Goal: Information Seeking & Learning: Understand process/instructions

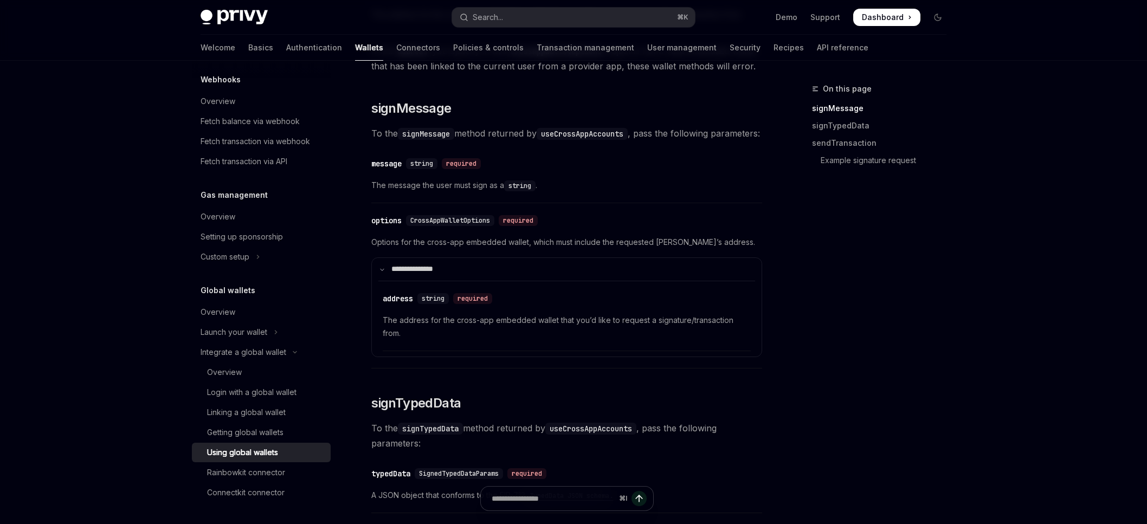
scroll to position [493, 0]
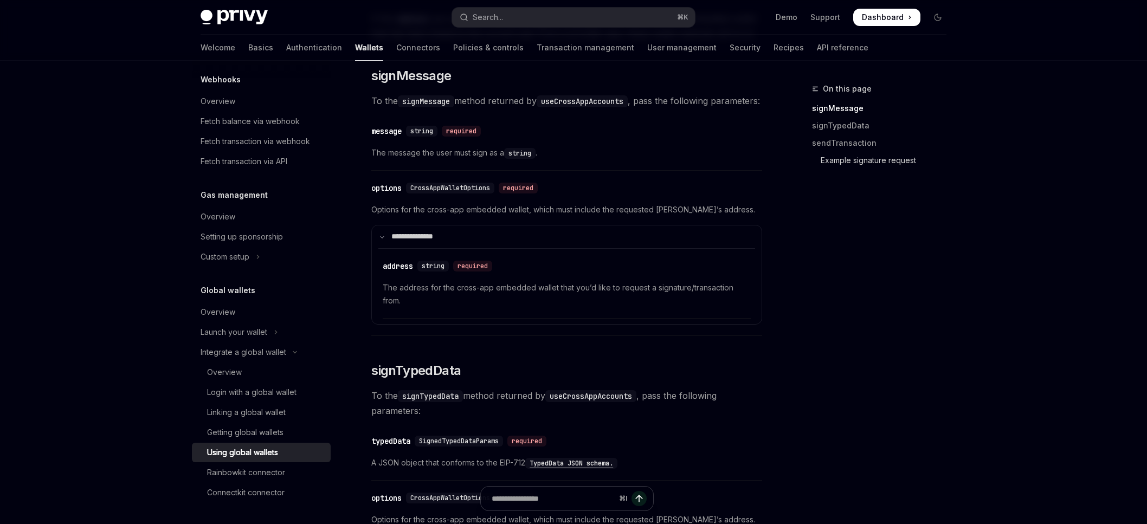
click at [849, 163] on link "Example signature request" at bounding box center [883, 160] width 143 height 17
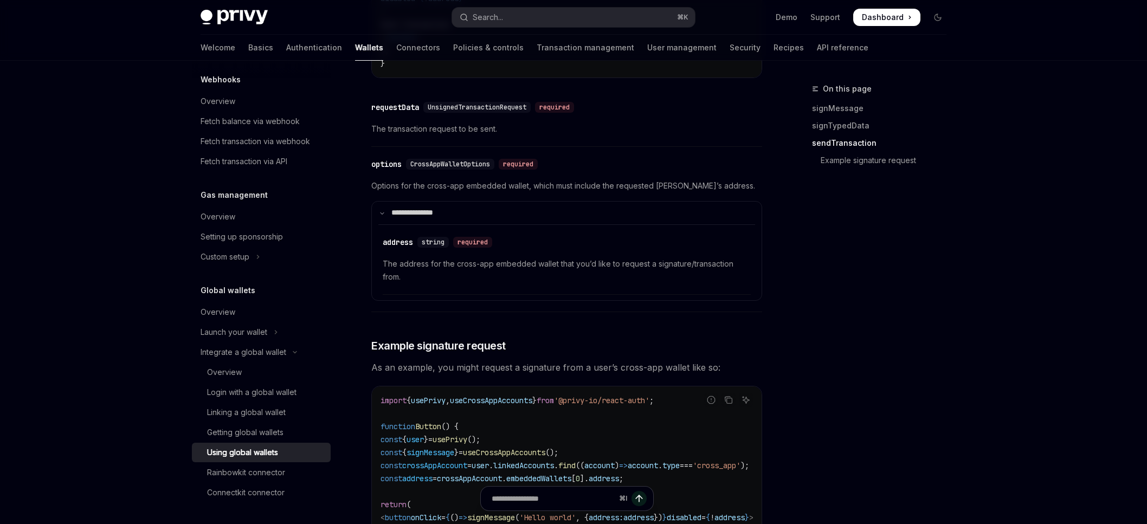
scroll to position [1525, 0]
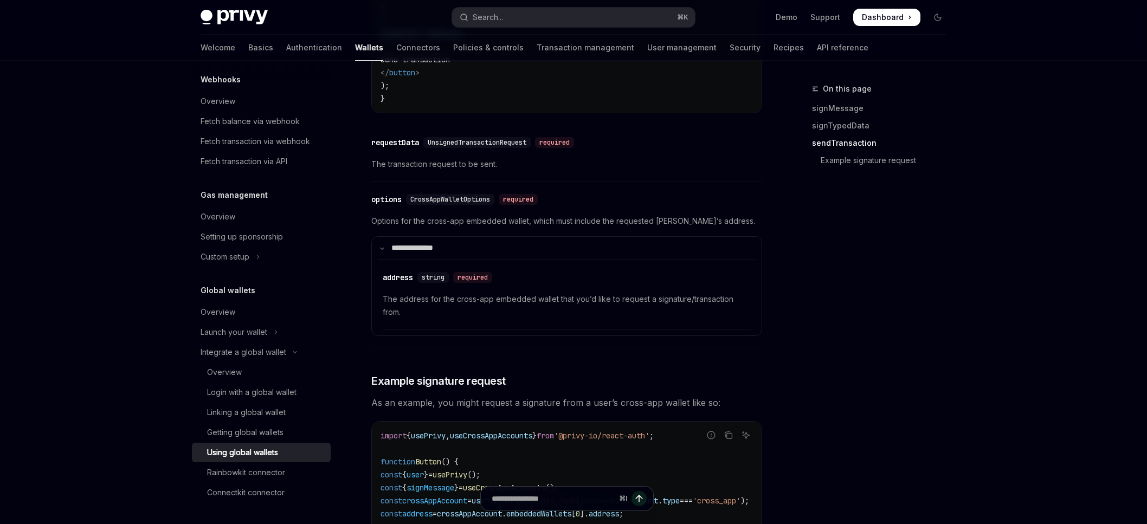
click at [825, 146] on link "sendTransaction" at bounding box center [883, 142] width 143 height 17
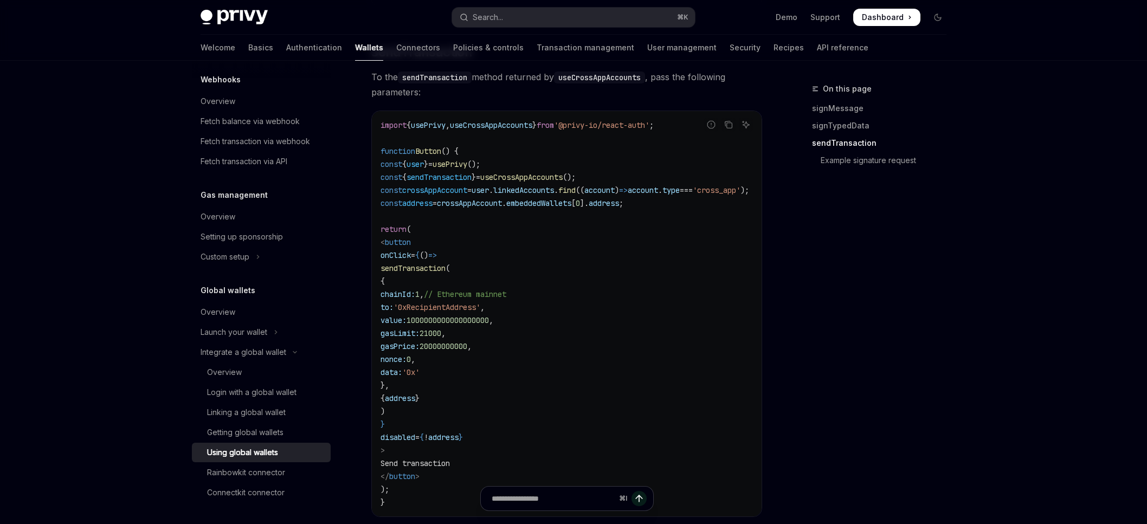
scroll to position [1113, 0]
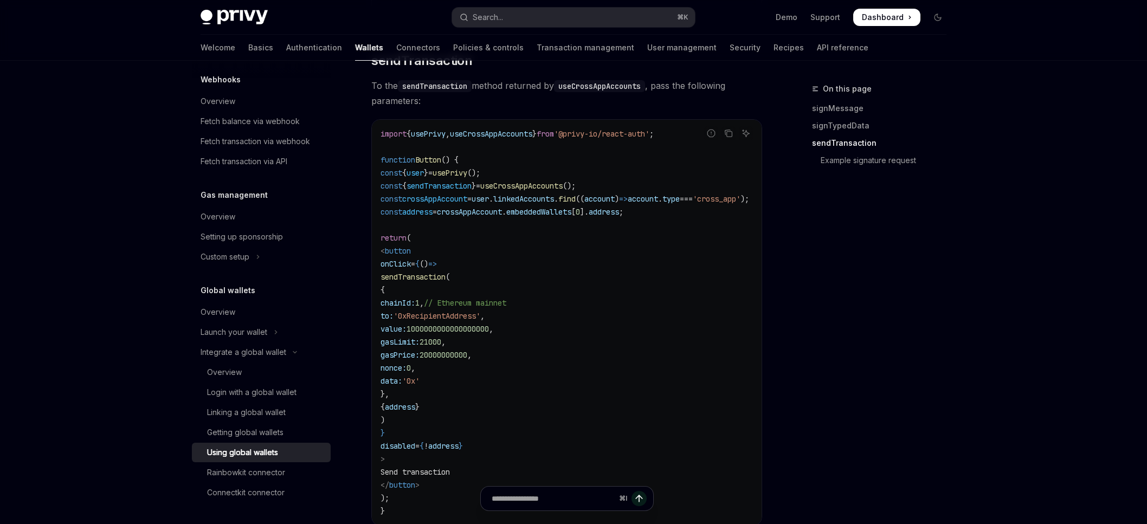
click at [583, 92] on code "useCrossAppAccounts" at bounding box center [599, 86] width 91 height 12
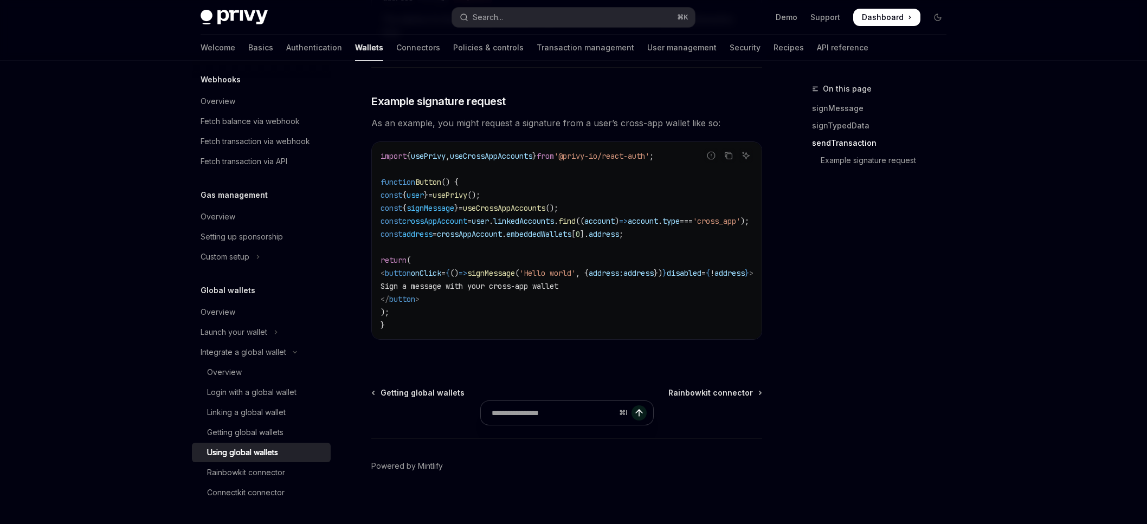
type textarea "*"
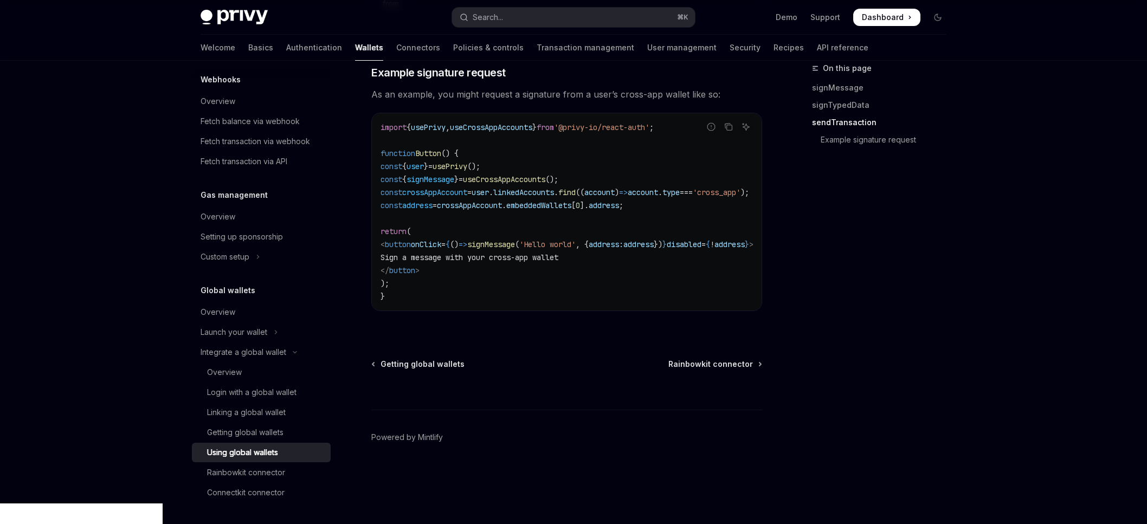
scroll to position [1851, 0]
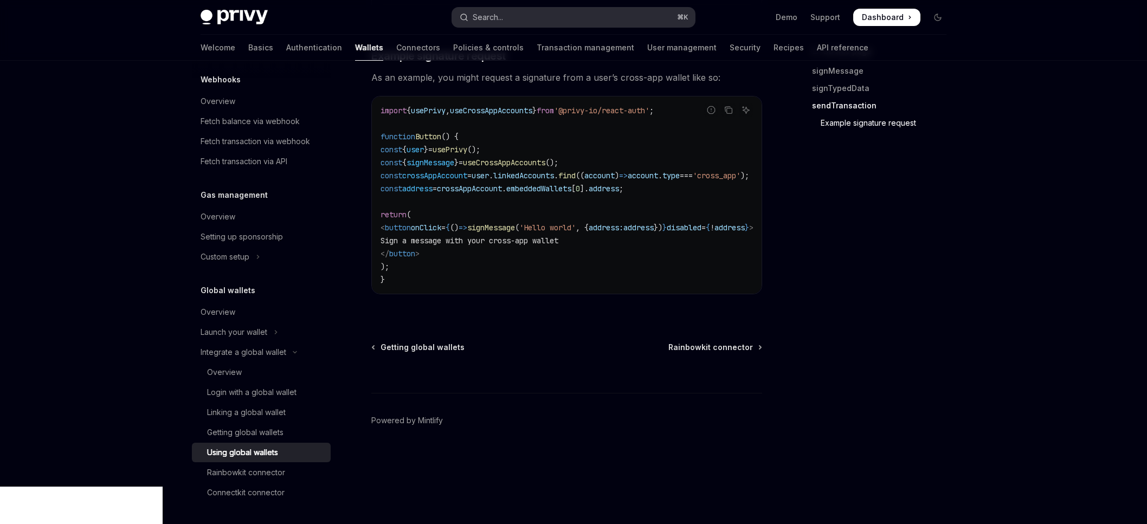
click at [517, 17] on button "Search... ⌘ K" at bounding box center [573, 18] width 243 height 20
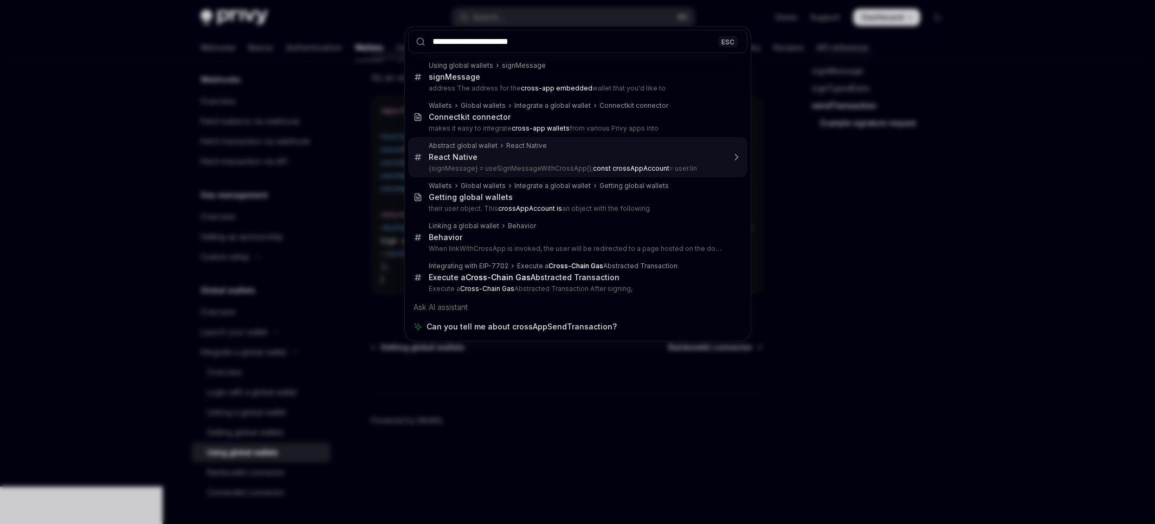
type input "**********"
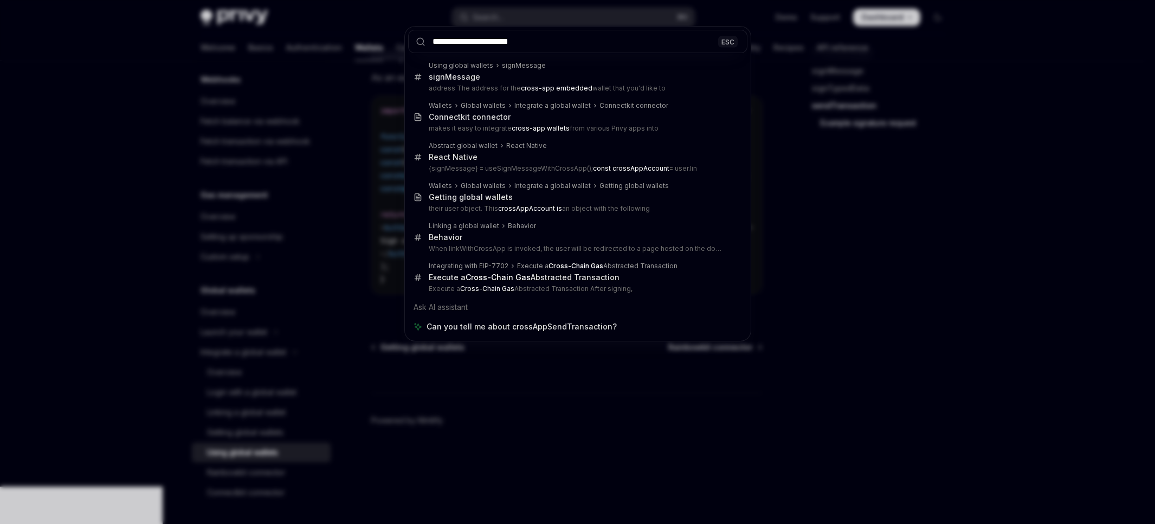
click at [792, 188] on div "**********" at bounding box center [577, 262] width 1155 height 524
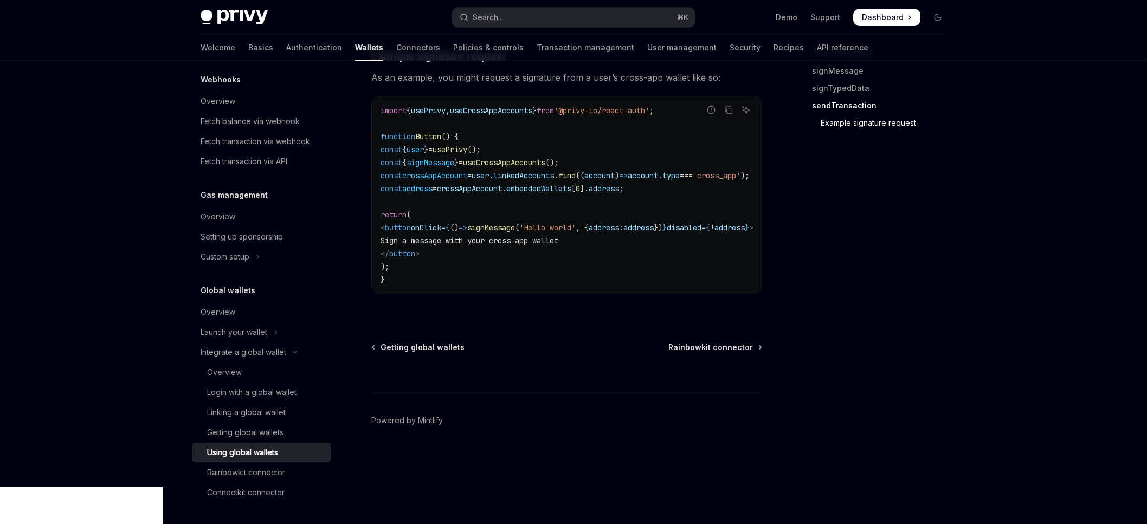
click at [843, 132] on link "Example signature request" at bounding box center [883, 122] width 143 height 17
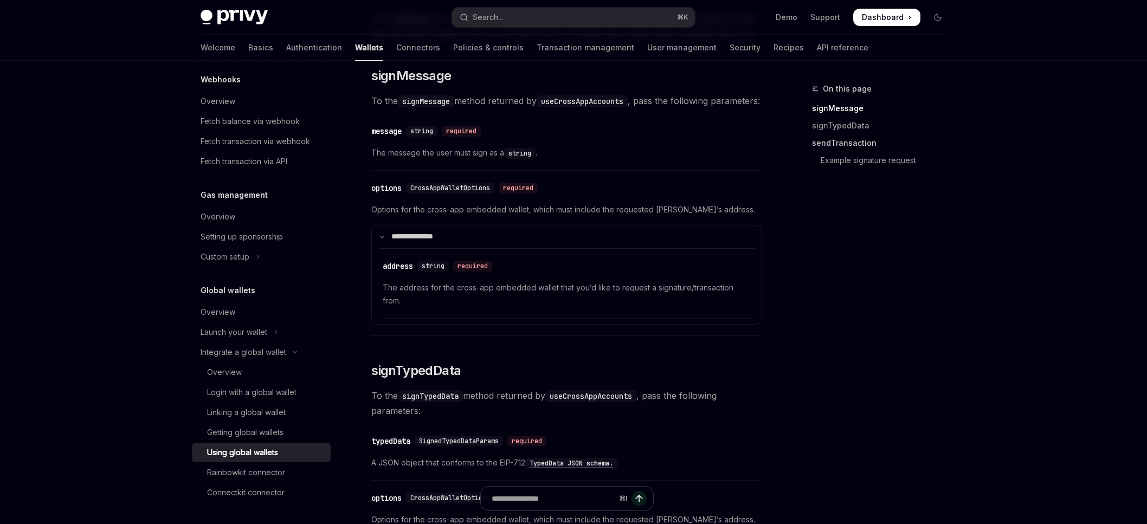
click at [833, 142] on link "sendTransaction" at bounding box center [883, 142] width 143 height 17
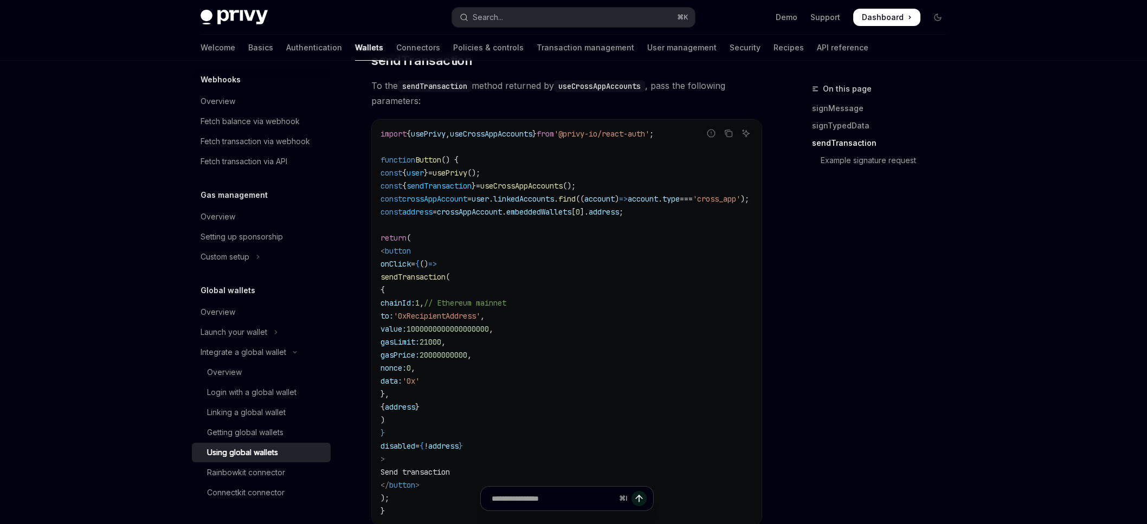
click at [592, 92] on code "useCrossAppAccounts" at bounding box center [599, 86] width 91 height 12
copy code "useCrossAppAccounts"
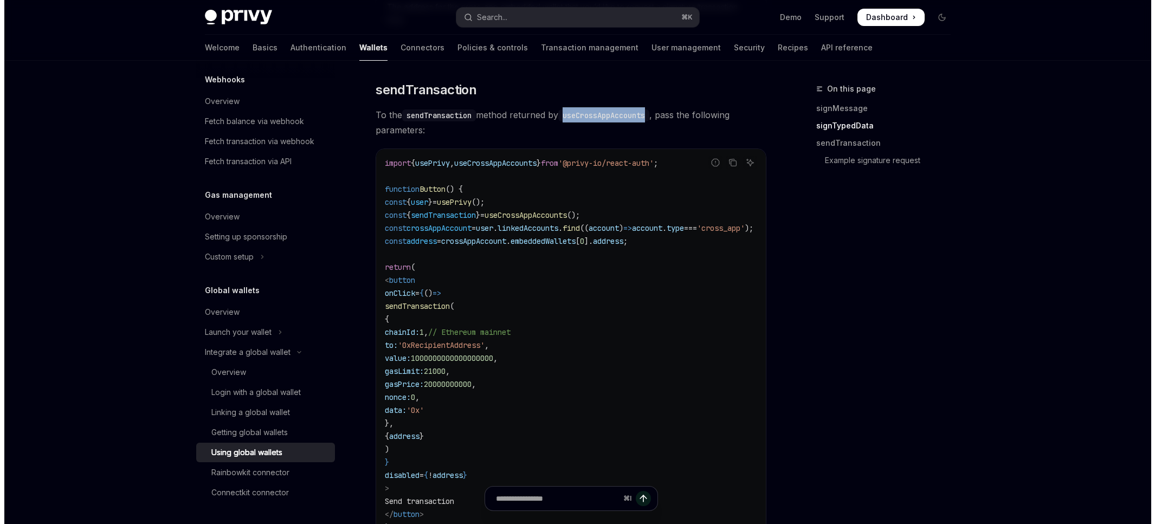
scroll to position [1048, 0]
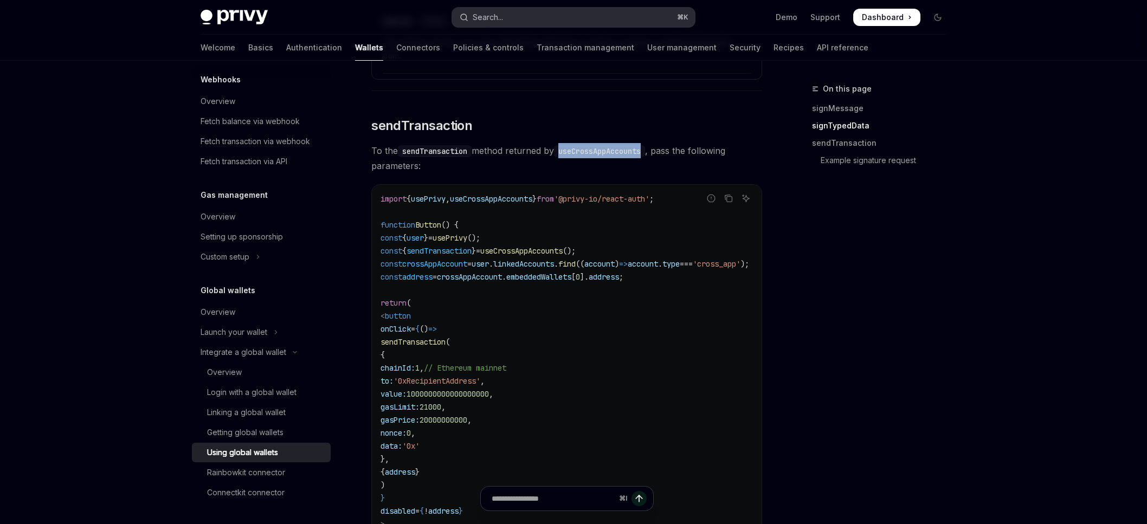
click at [509, 21] on button "Search... ⌘ K" at bounding box center [573, 18] width 243 height 20
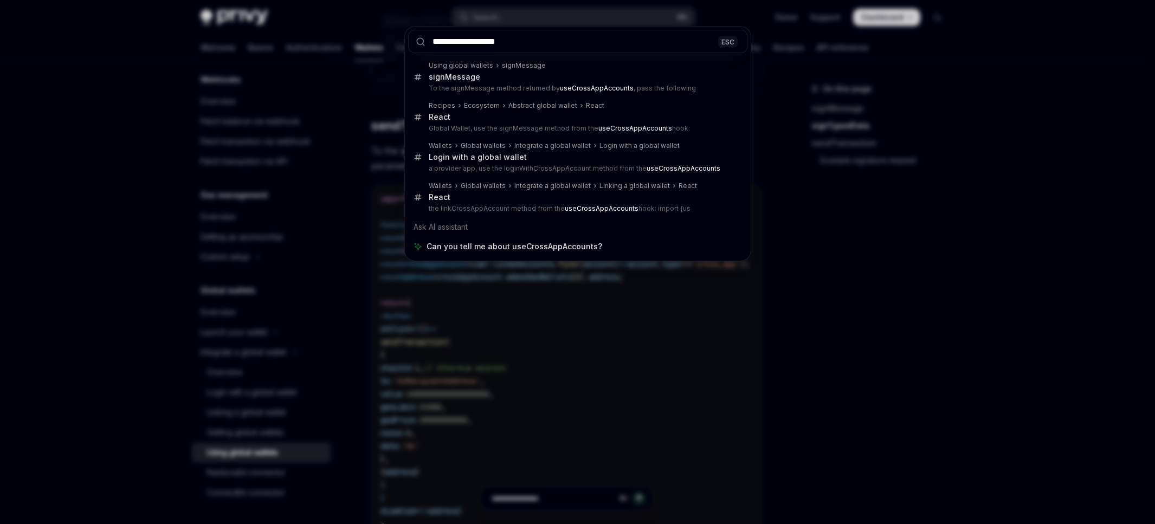
type input "**********"
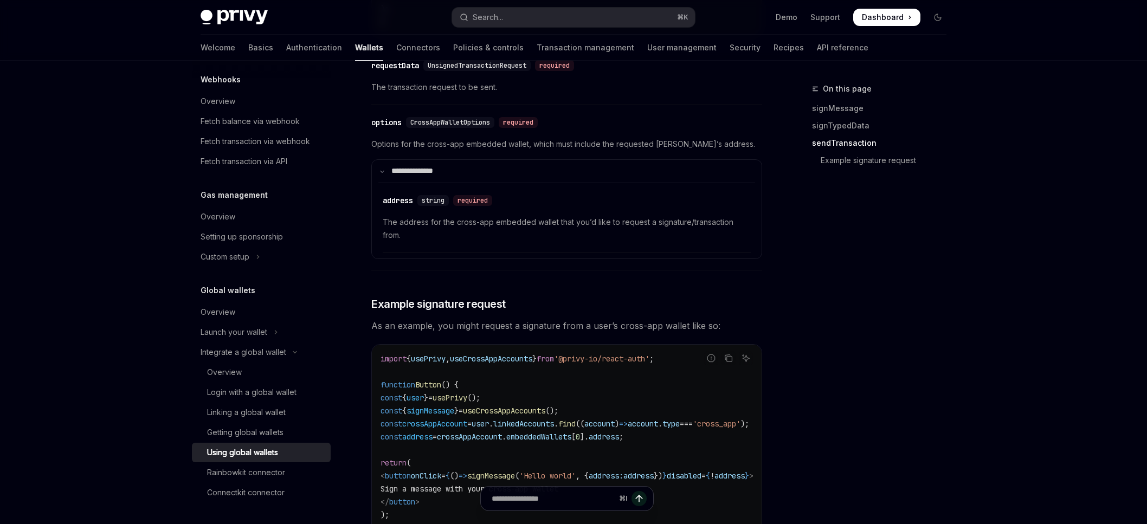
scroll to position [1604, 0]
click at [856, 274] on div "On this page signMessage signTypedData sendTransaction Example signature request" at bounding box center [873, 303] width 165 height 442
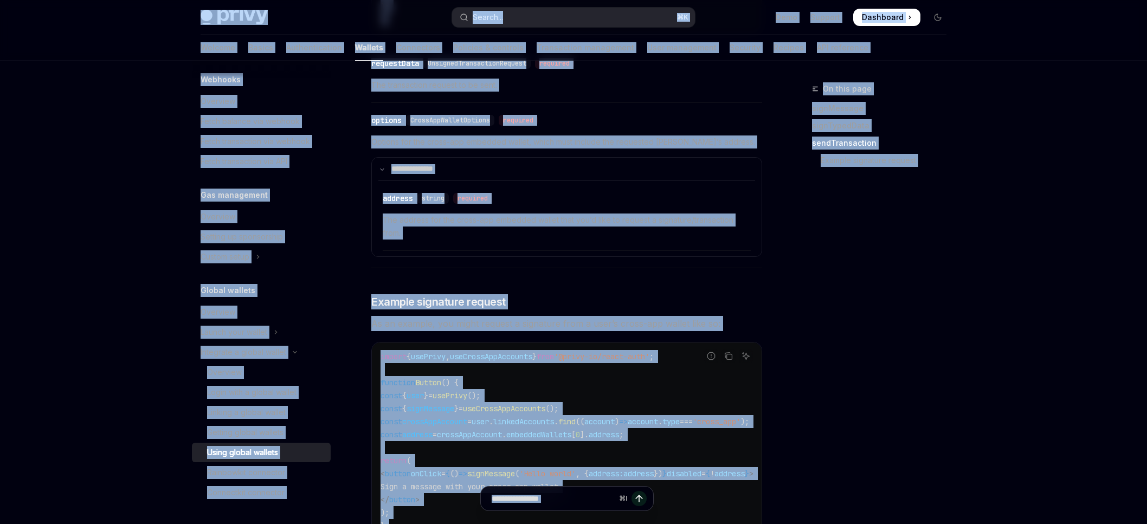
copy div "Skip to main content Privy Docs home page Search... ⌘ K Demo Support Dashboard …"
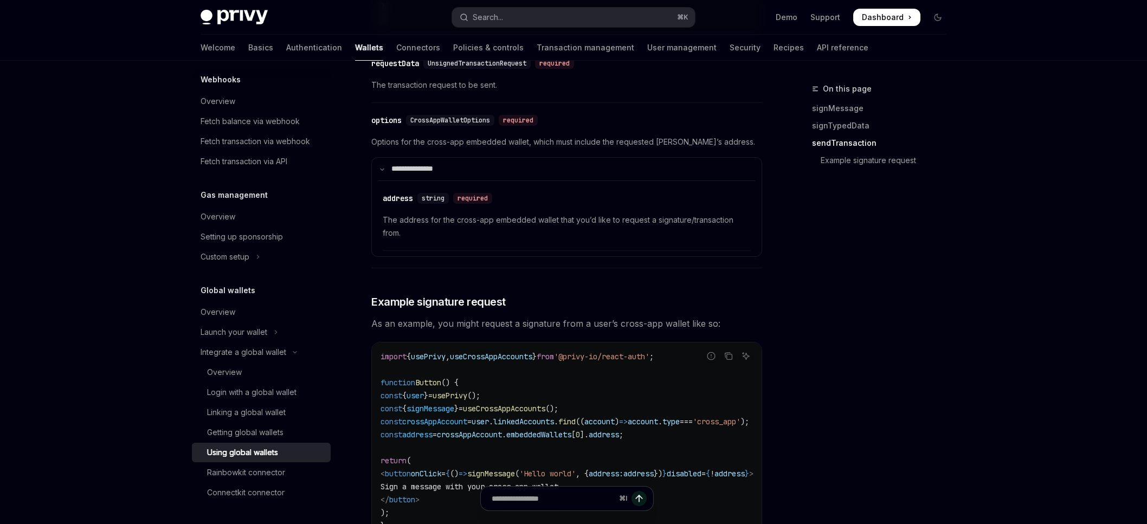
click at [874, 466] on div "On this page signMessage signTypedData sendTransaction Example signature request" at bounding box center [873, 303] width 165 height 442
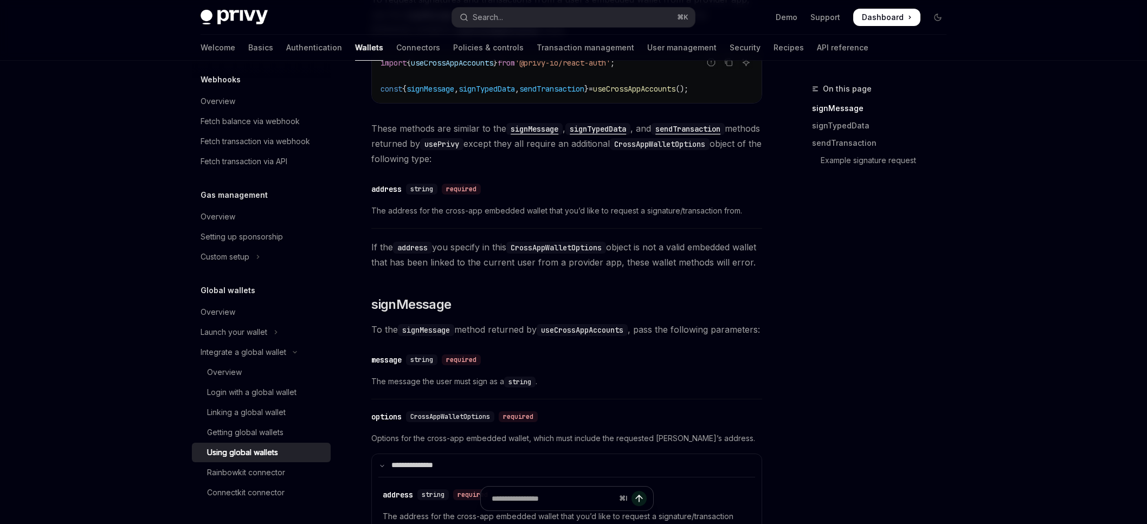
scroll to position [0, 0]
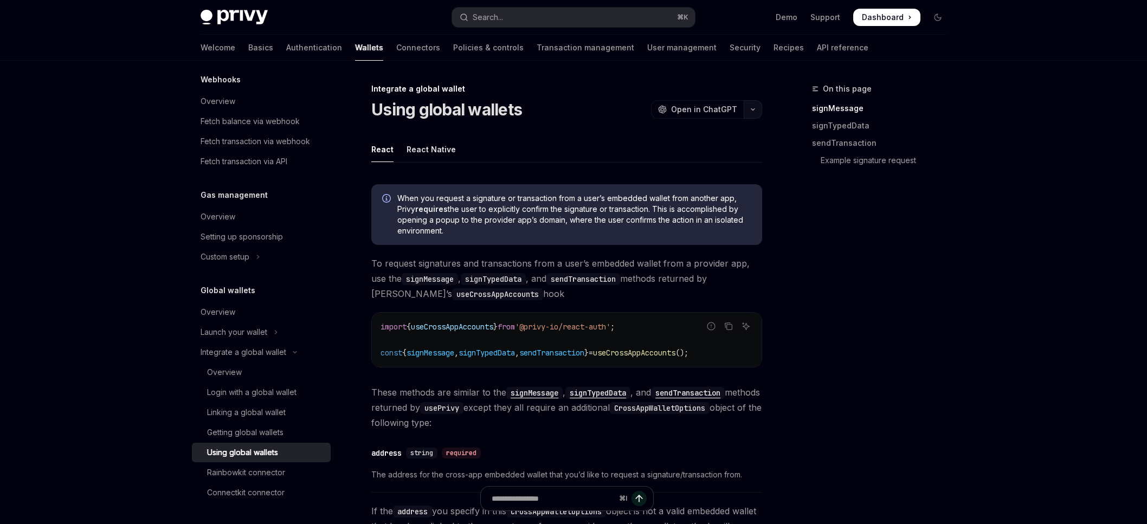
click at [753, 112] on button "button" at bounding box center [753, 109] width 18 height 18
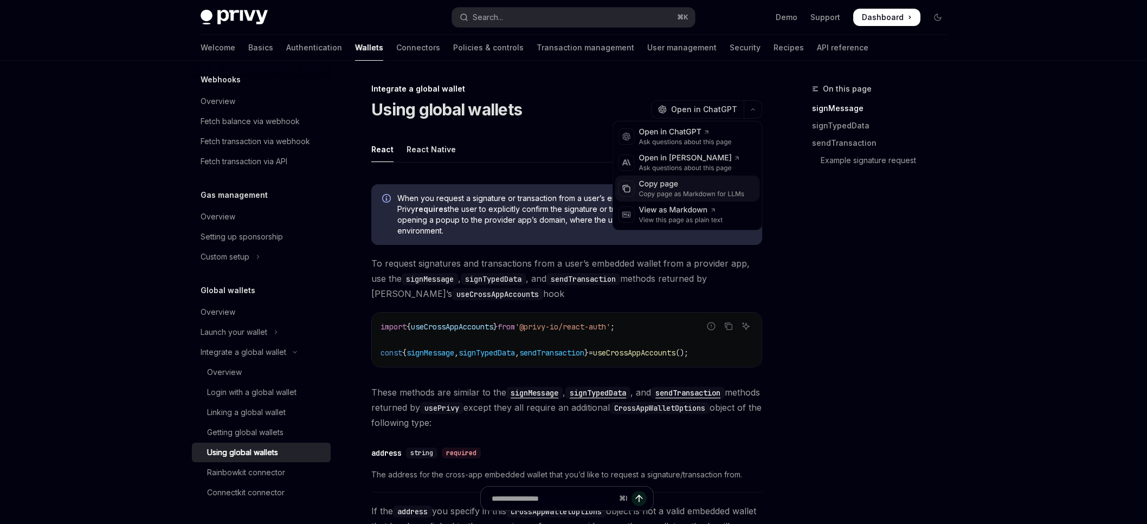
click at [684, 192] on div "Copy page as Markdown for LLMs" at bounding box center [692, 194] width 106 height 9
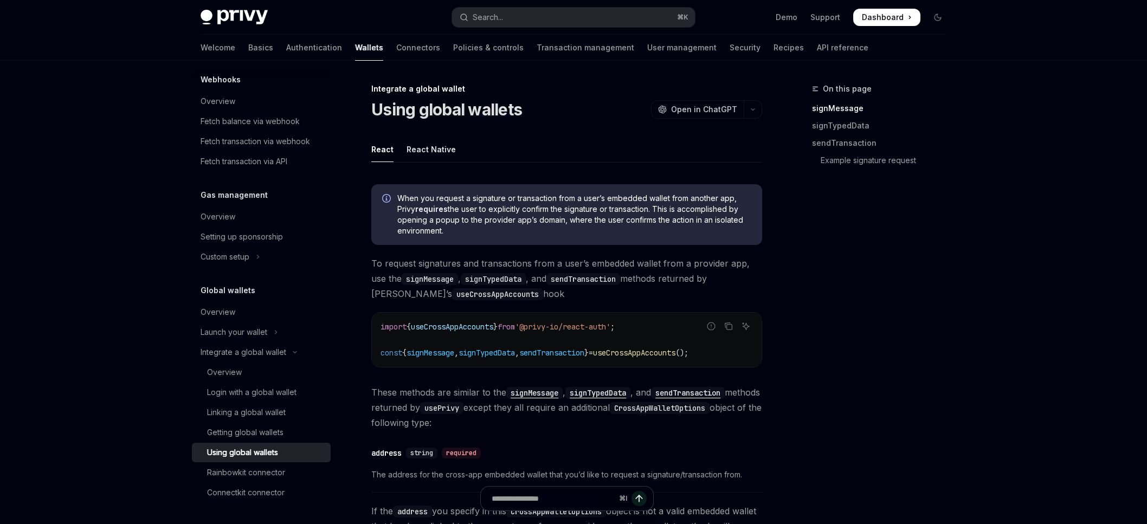
drag, startPoint x: 397, startPoint y: 207, endPoint x: 609, endPoint y: 228, distance: 213.0
click at [609, 227] on span "When you request a signature or transaction from a user’s embedded wallet from …" at bounding box center [574, 214] width 354 height 43
click at [609, 228] on span "When you request a signature or transaction from a user’s embedded wallet from …" at bounding box center [574, 214] width 354 height 43
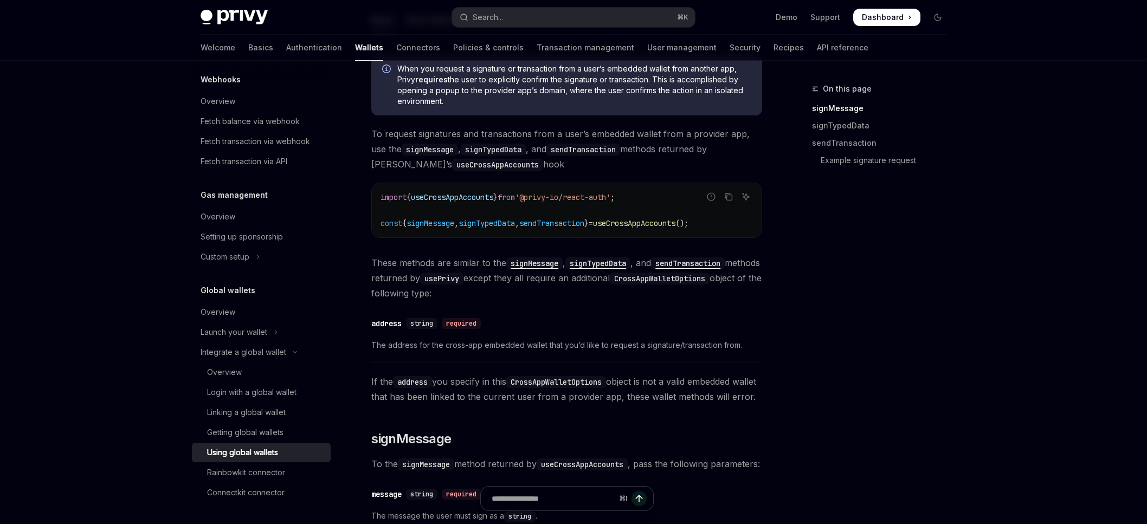
scroll to position [130, 0]
click at [698, 261] on code "sendTransaction" at bounding box center [688, 263] width 74 height 12
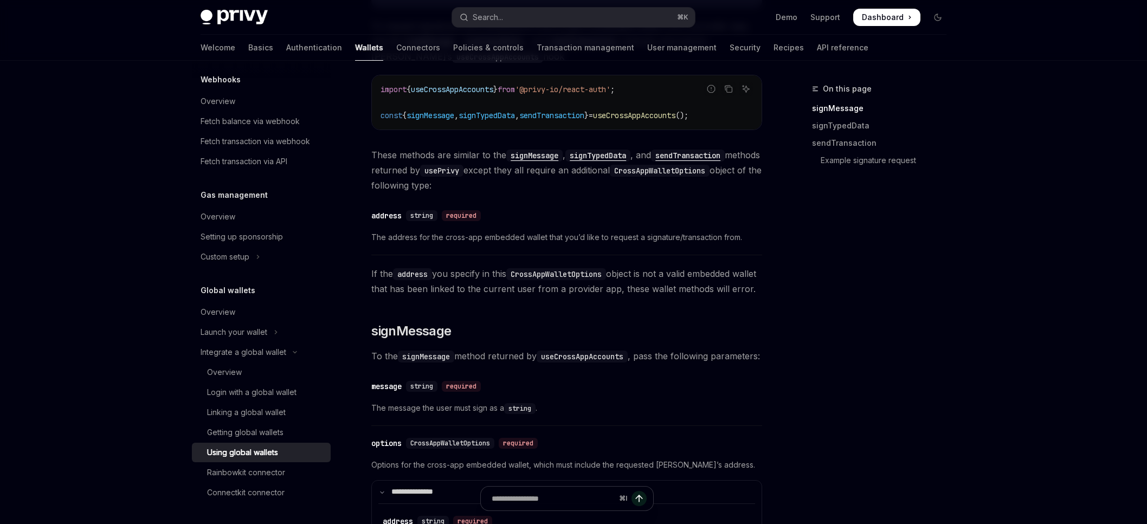
scroll to position [168, 0]
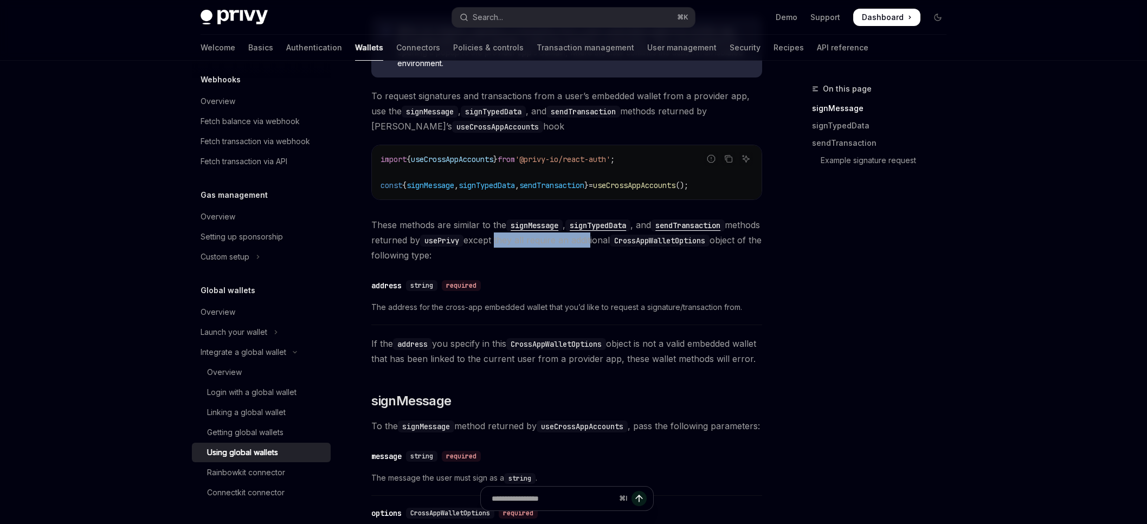
drag, startPoint x: 537, startPoint y: 242, endPoint x: 630, endPoint y: 242, distance: 92.7
click at [630, 242] on span "These methods are similar to the signMessage , signTypedData , and sendTransact…" at bounding box center [566, 240] width 391 height 46
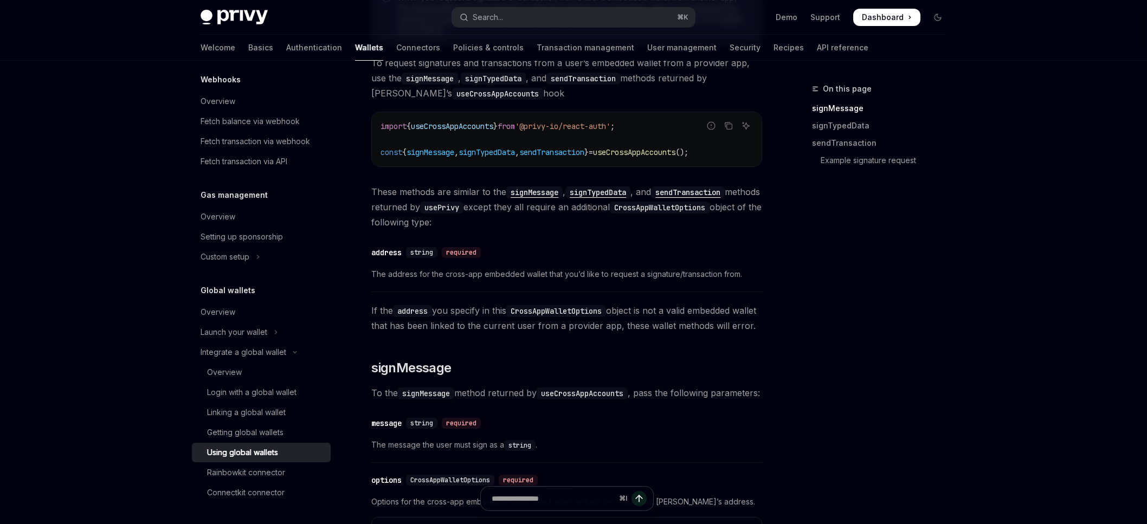
scroll to position [233, 0]
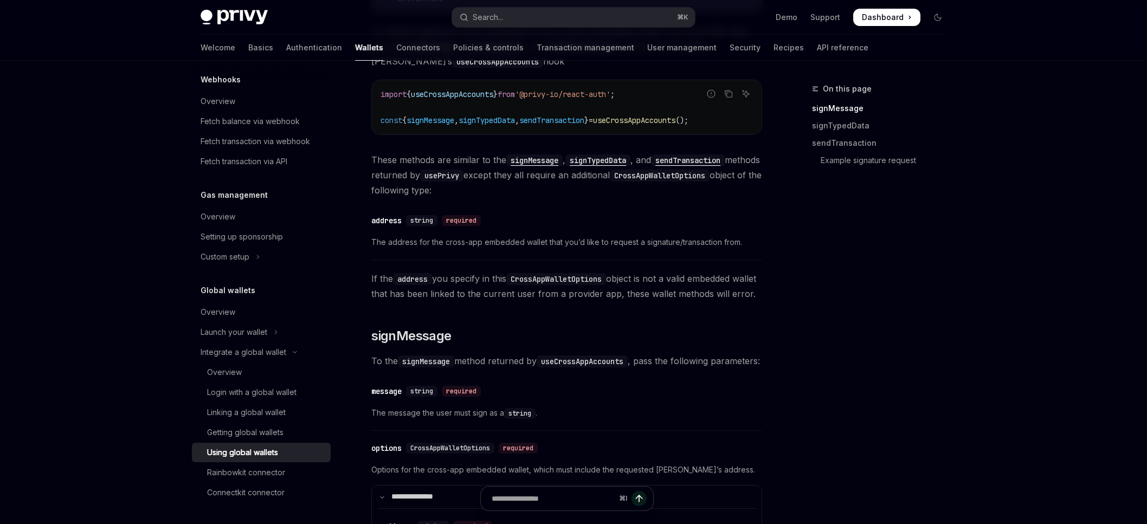
click at [716, 164] on code "sendTransaction" at bounding box center [688, 161] width 74 height 12
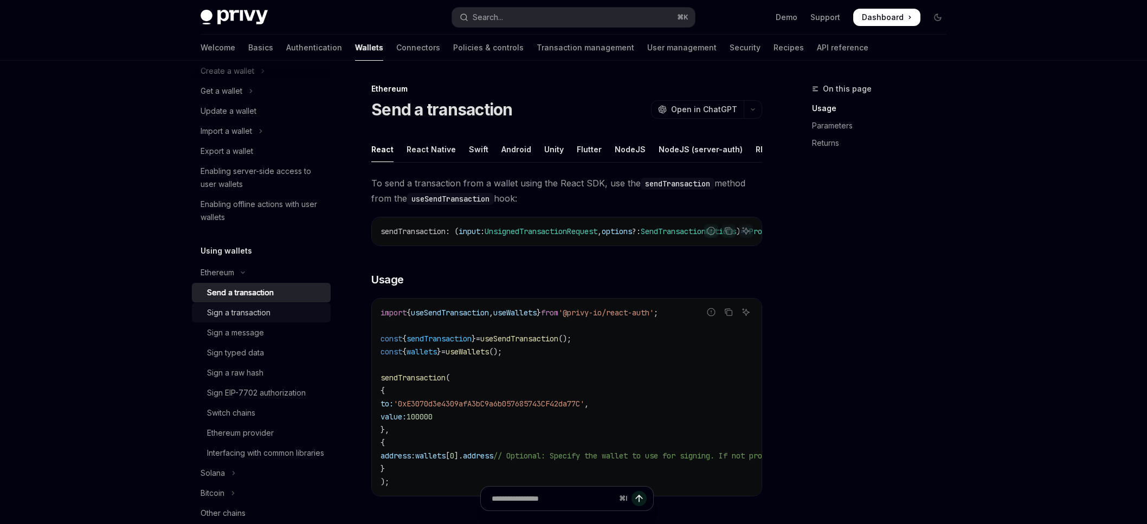
click at [278, 311] on div "Sign a transaction" at bounding box center [265, 312] width 117 height 13
type textarea "*"
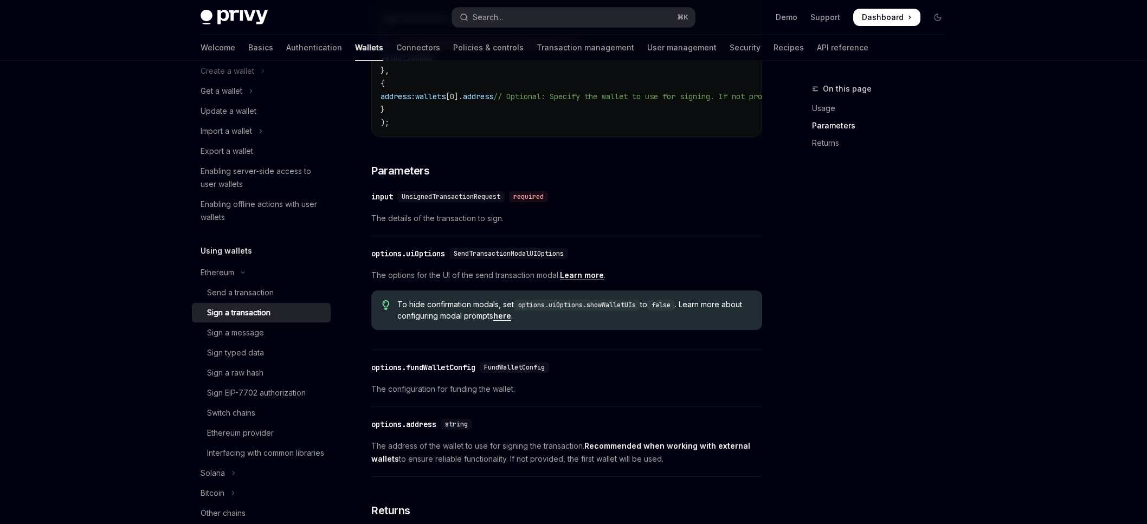
scroll to position [609, 0]
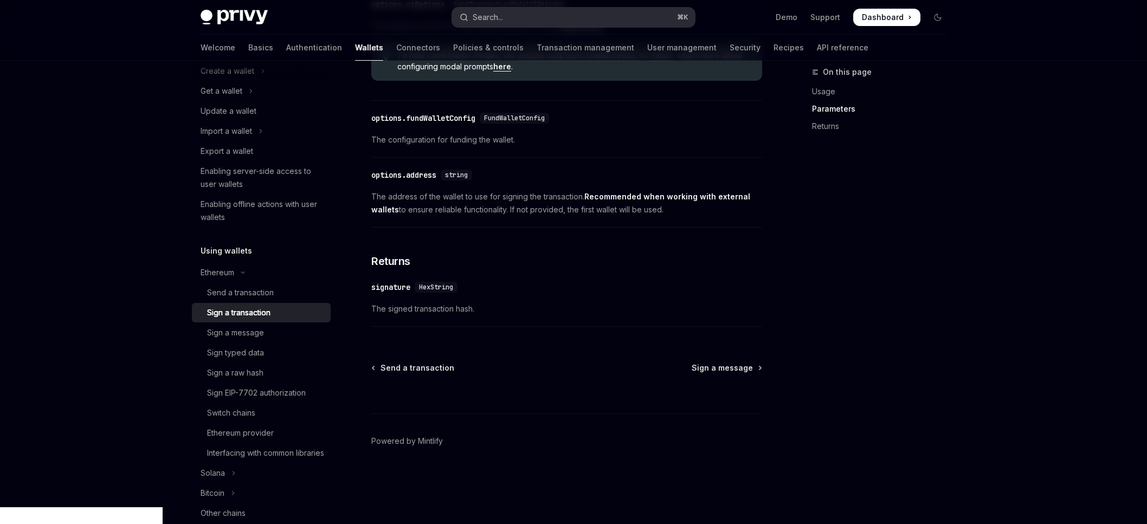
click at [497, 16] on div "Search..." at bounding box center [488, 17] width 30 height 13
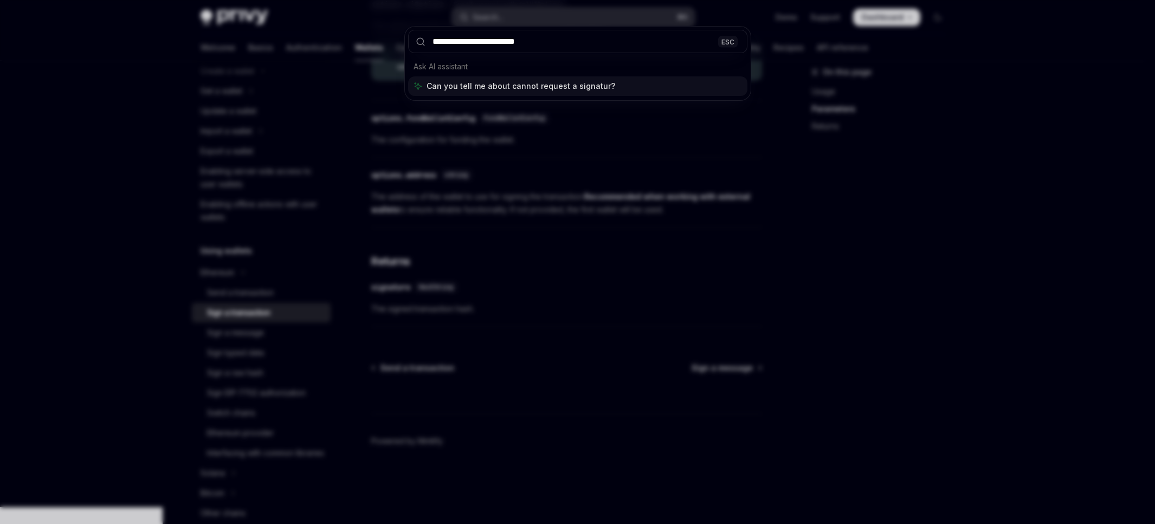
type input "**********"
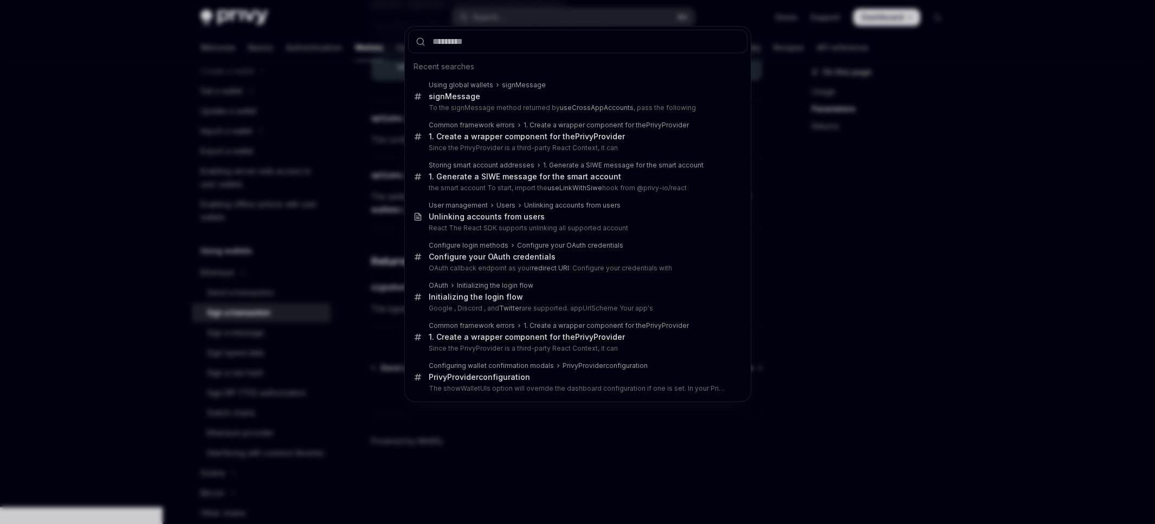
click at [24, 158] on div "Recent searches Using global wallets signMessage signMessage To the signMessage…" at bounding box center [577, 262] width 1155 height 524
